Goal: Information Seeking & Learning: Learn about a topic

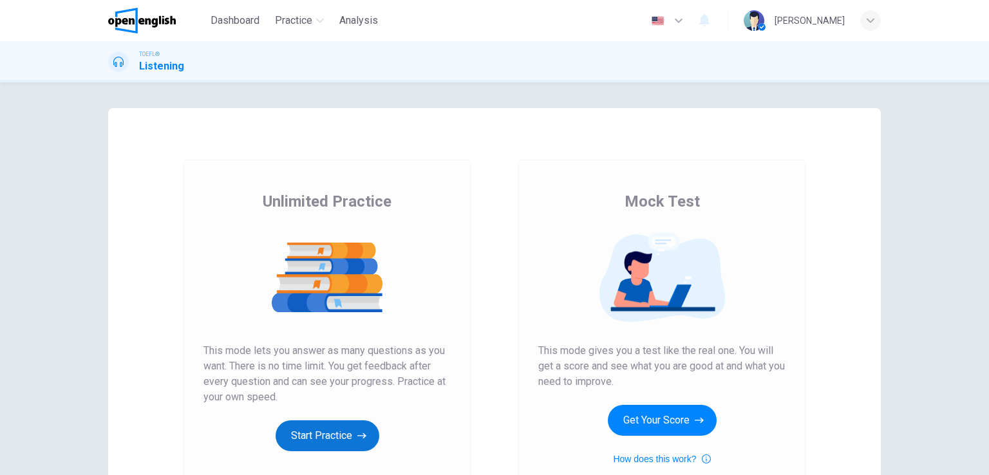
click at [317, 443] on button "Start Practice" at bounding box center [328, 435] width 104 height 31
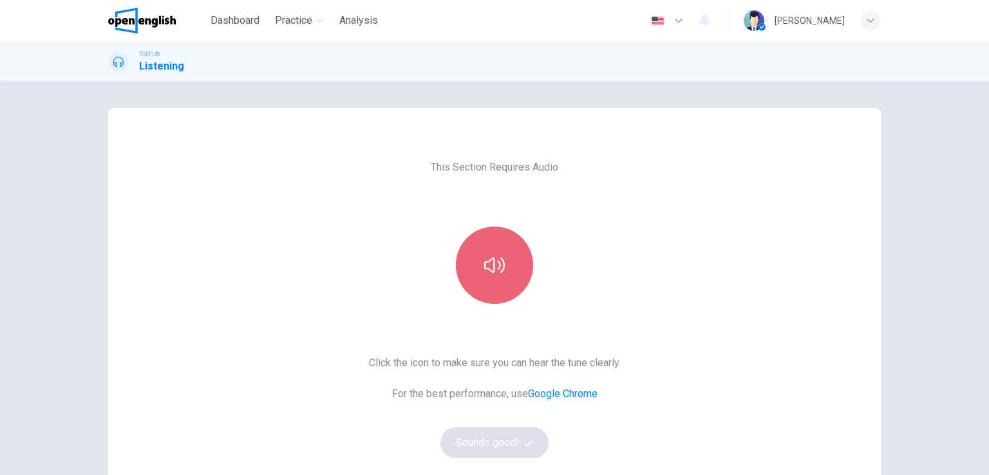
click at [491, 261] on icon "button" at bounding box center [494, 264] width 21 height 15
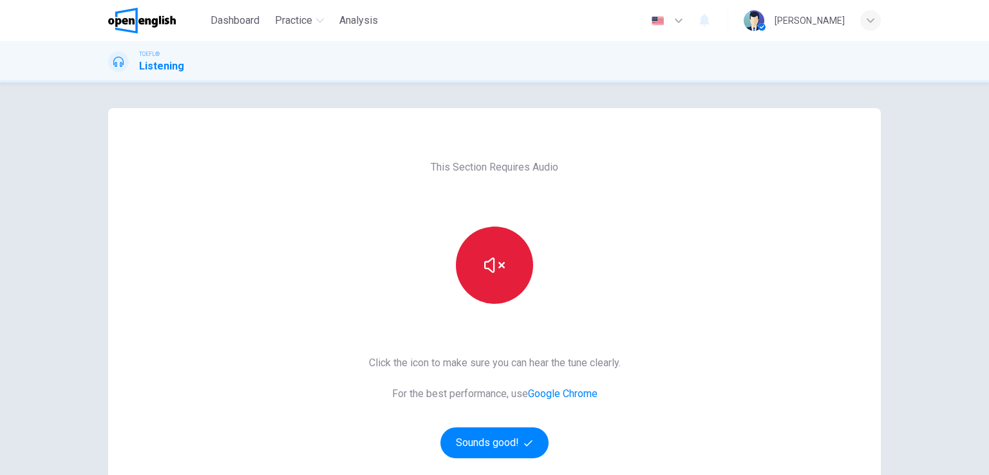
click at [492, 266] on icon "button" at bounding box center [494, 265] width 21 height 21
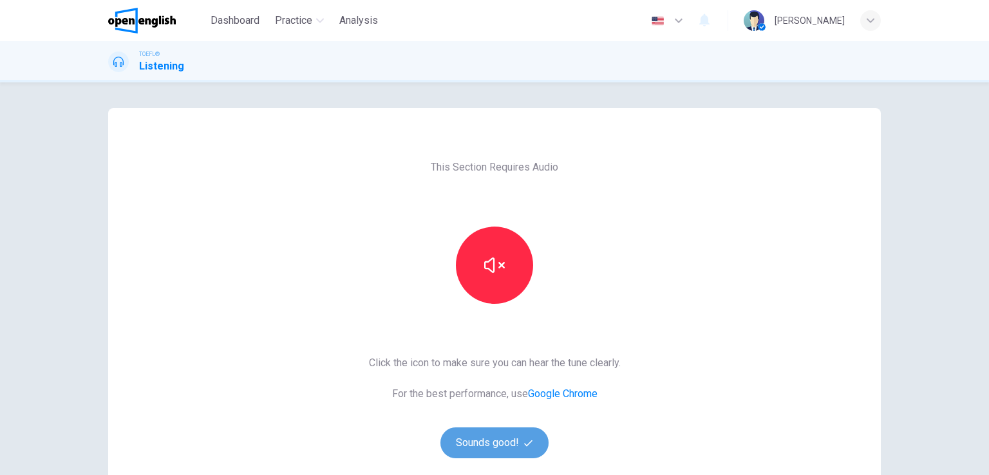
click at [483, 451] on button "Sounds good!" at bounding box center [494, 442] width 108 height 31
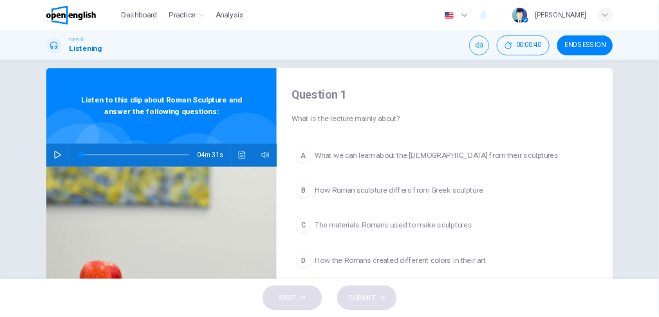
scroll to position [15, 0]
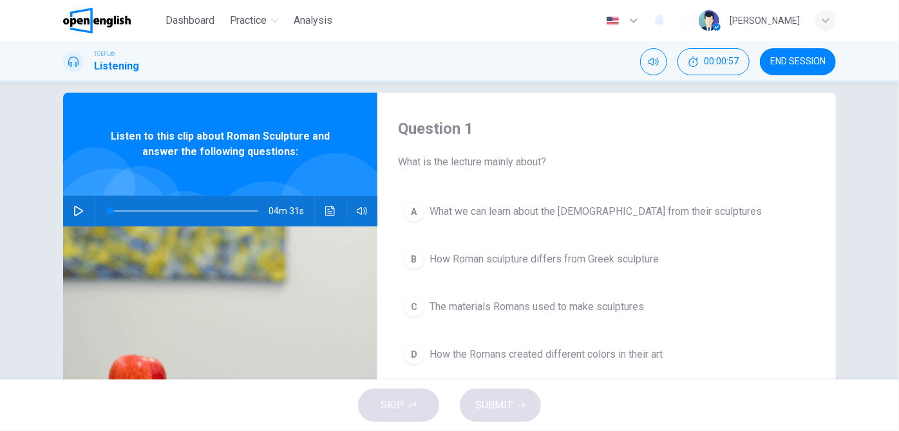
click at [73, 213] on icon "button" at bounding box center [78, 211] width 10 height 10
type input "*"
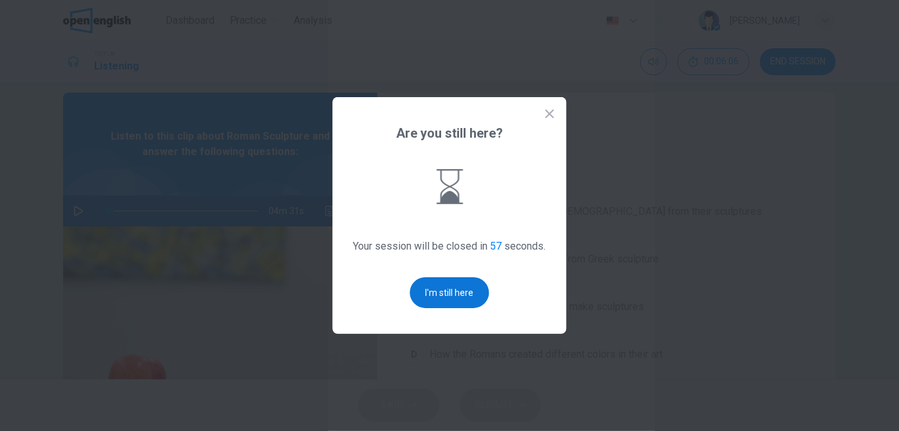
click at [464, 297] on button "I'm still here" at bounding box center [449, 292] width 79 height 31
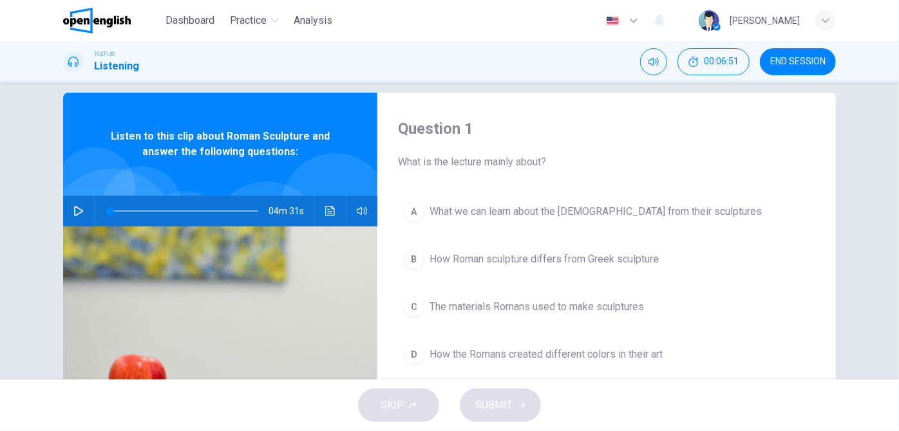
click at [437, 214] on span "What we can learn about the [DEMOGRAPHIC_DATA] from their sculptures" at bounding box center [595, 211] width 332 height 15
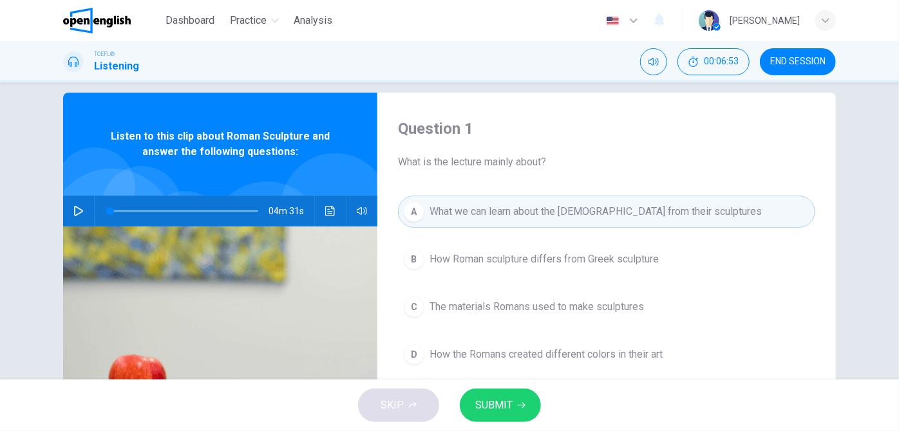
click at [508, 409] on span "SUBMIT" at bounding box center [493, 406] width 37 height 18
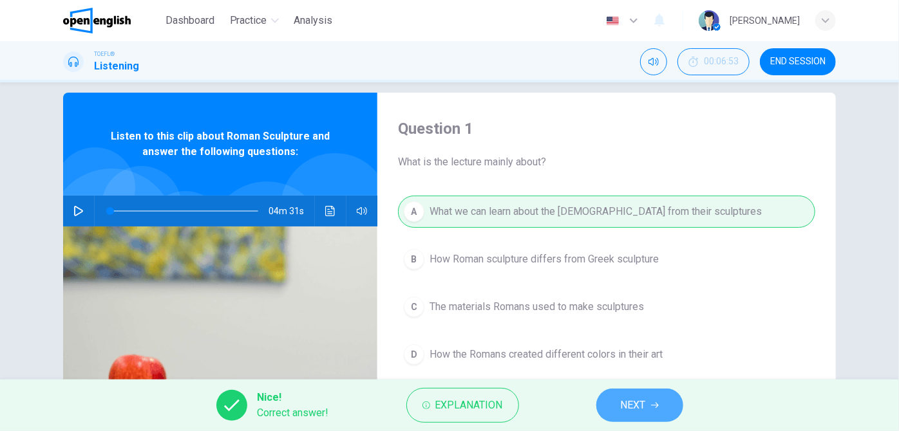
click at [628, 409] on span "NEXT" at bounding box center [633, 406] width 25 height 18
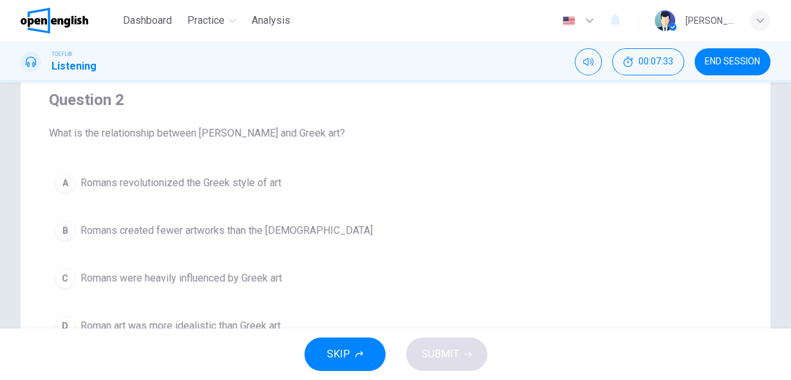
scroll to position [124, 0]
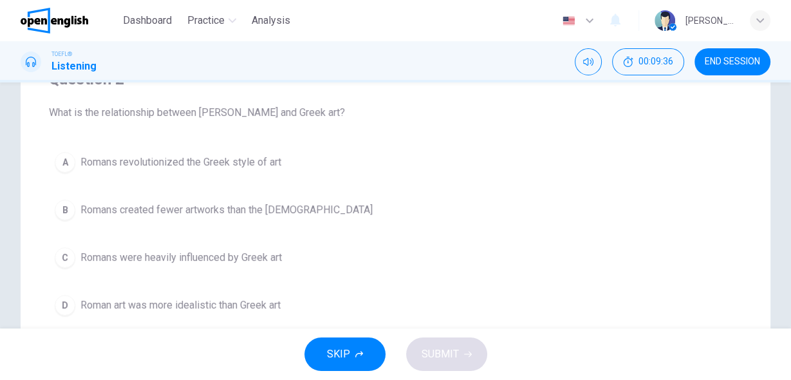
click at [751, 63] on span "END SESSION" at bounding box center [732, 62] width 55 height 10
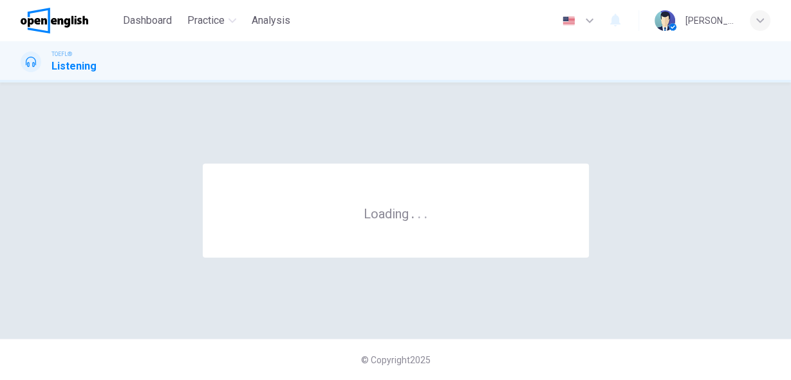
scroll to position [0, 0]
